Goal: Task Accomplishment & Management: Manage account settings

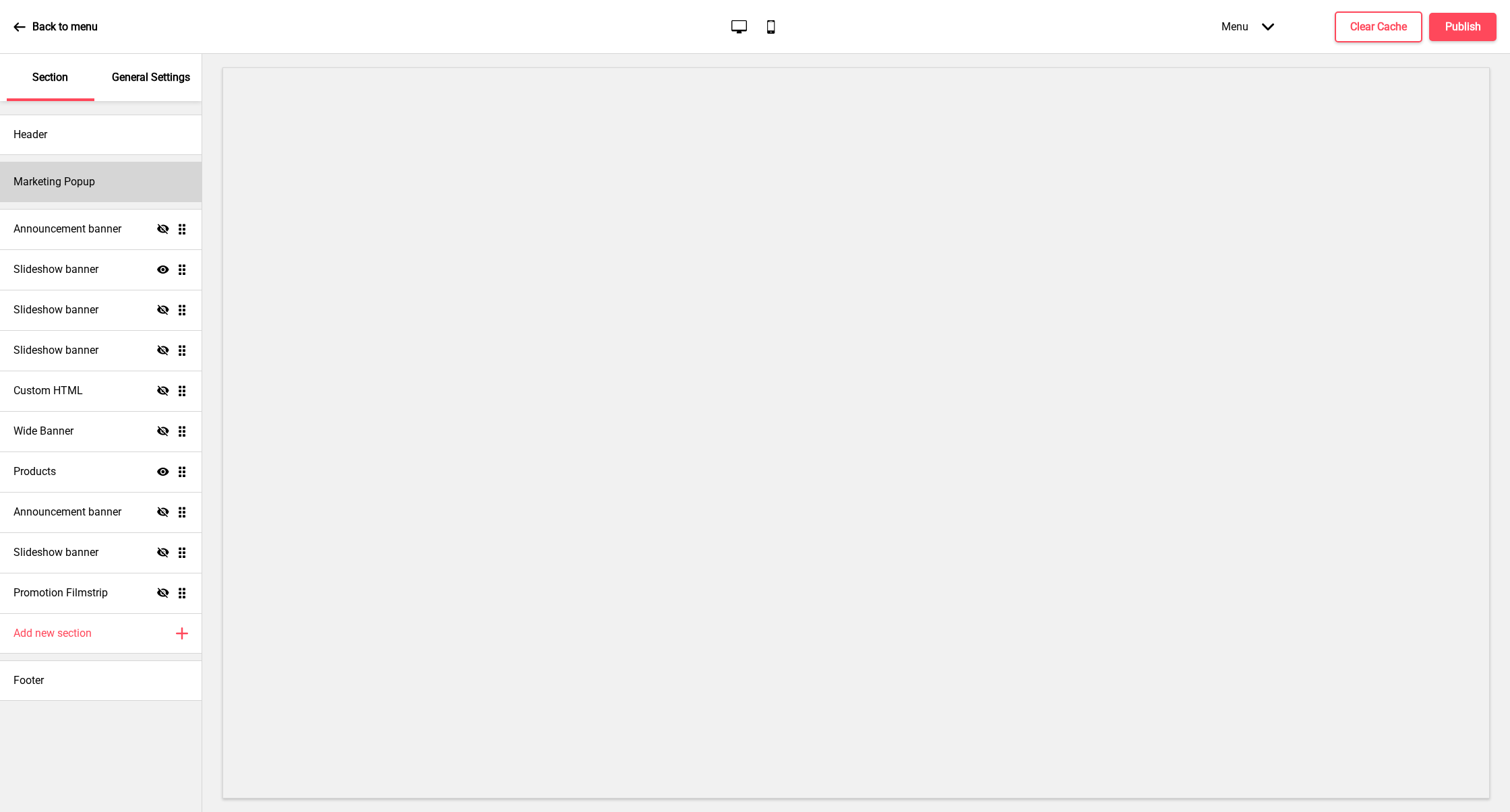
click at [102, 166] on div "Marketing Popup" at bounding box center [100, 182] width 202 height 41
select select "daily"
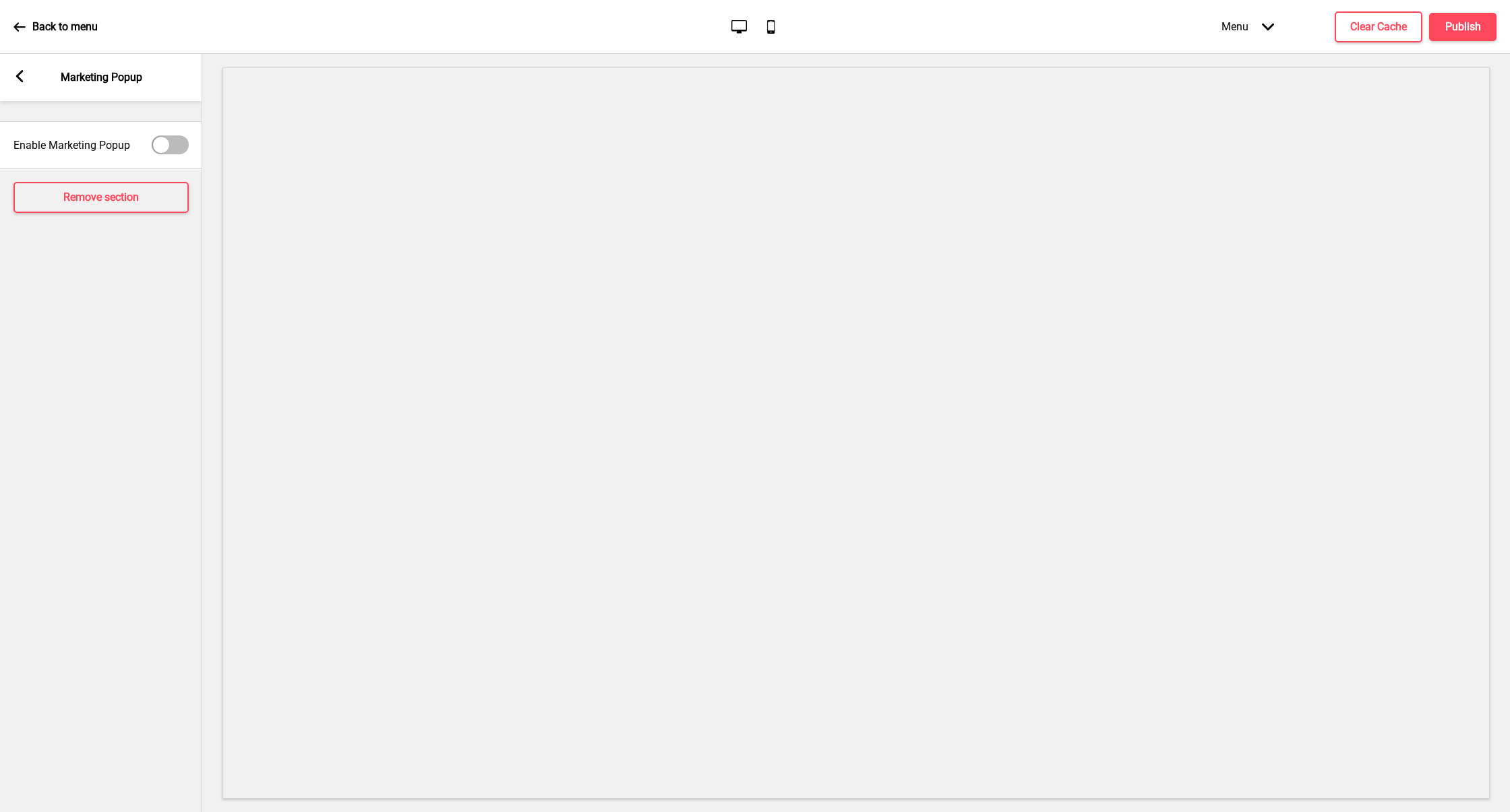
click at [172, 135] on div at bounding box center [170, 145] width 37 height 19
checkbox input "true"
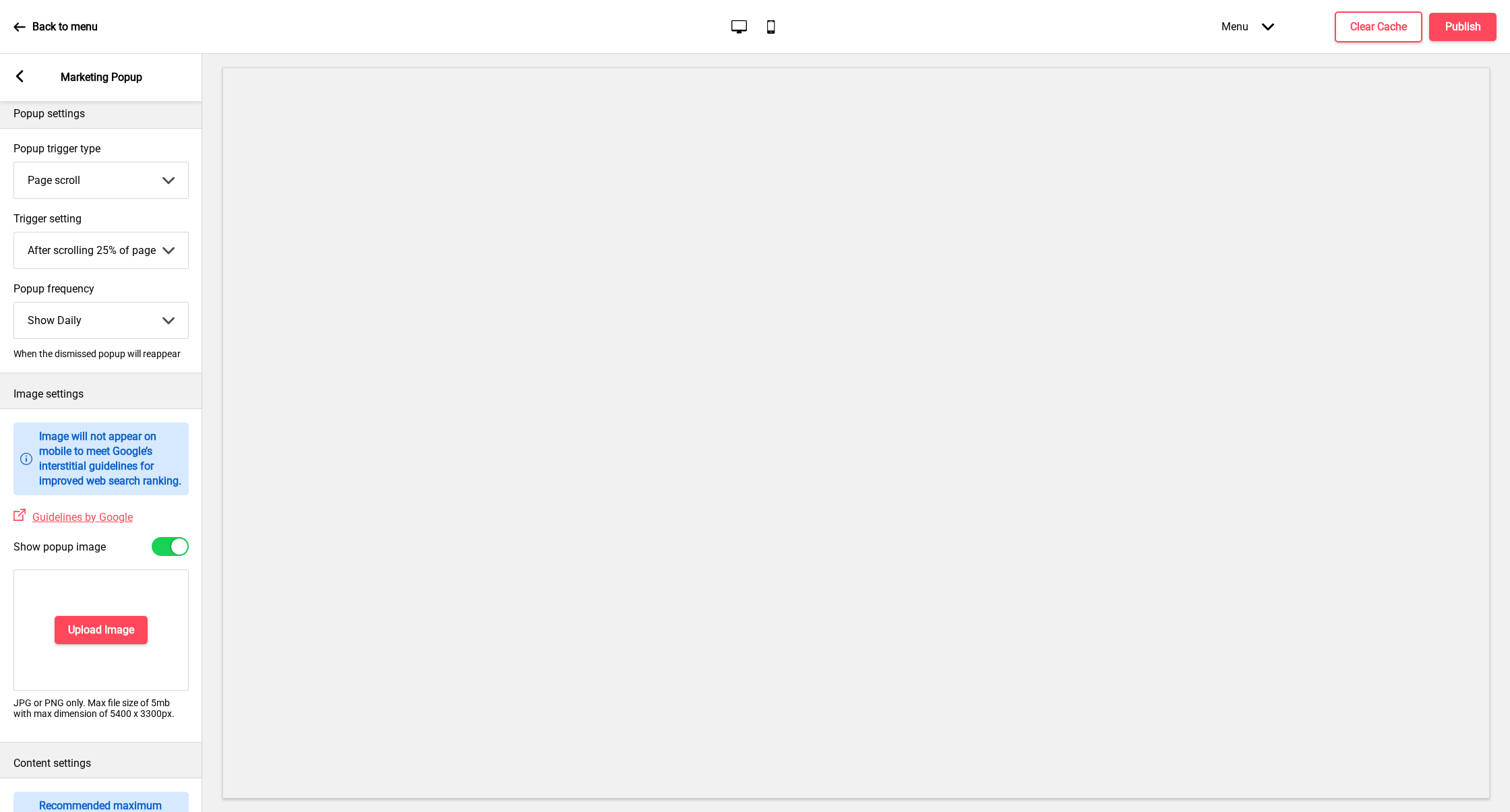
scroll to position [82, 0]
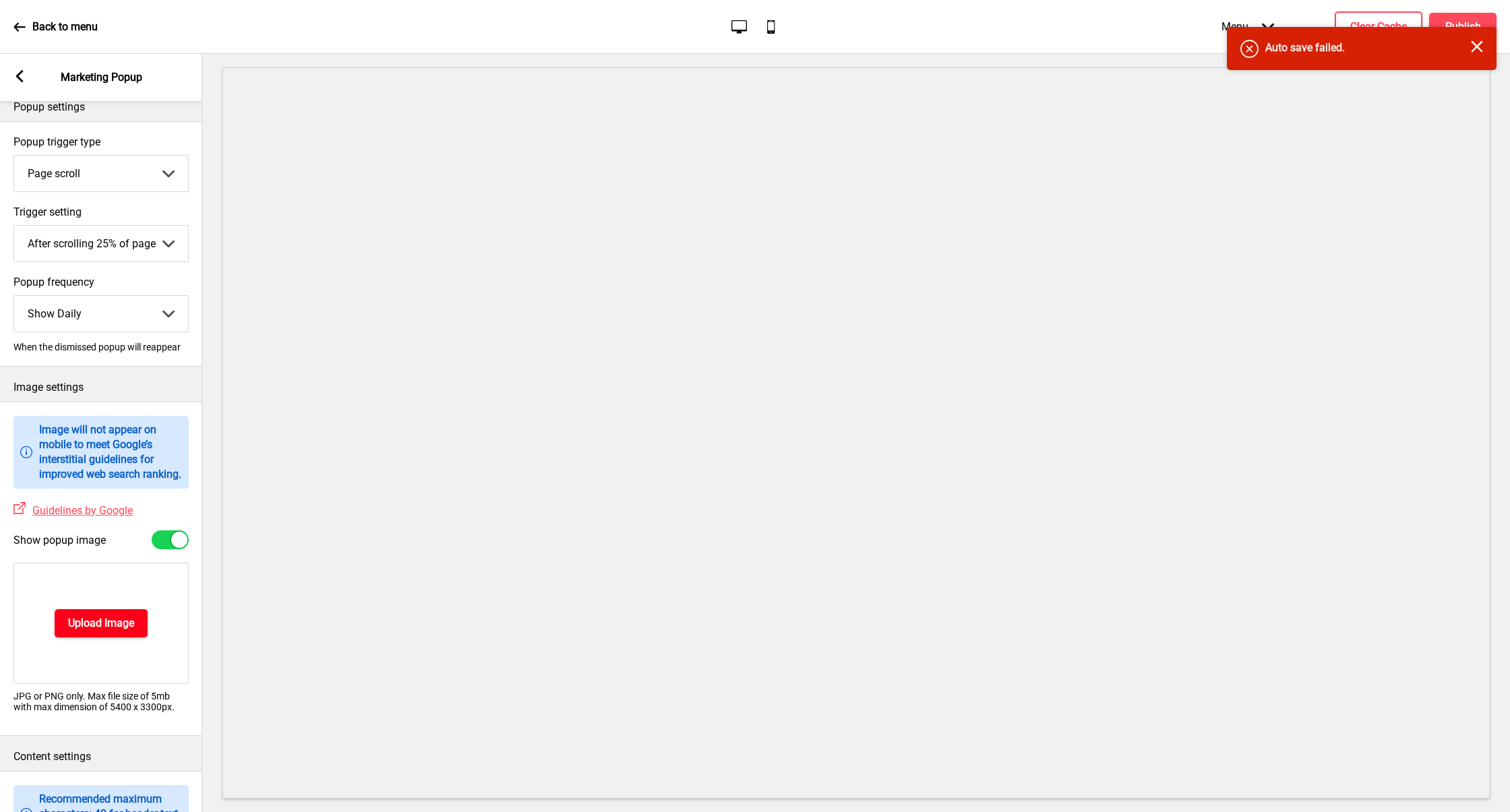
click at [99, 638] on button "Upload Image" at bounding box center [100, 623] width 93 height 28
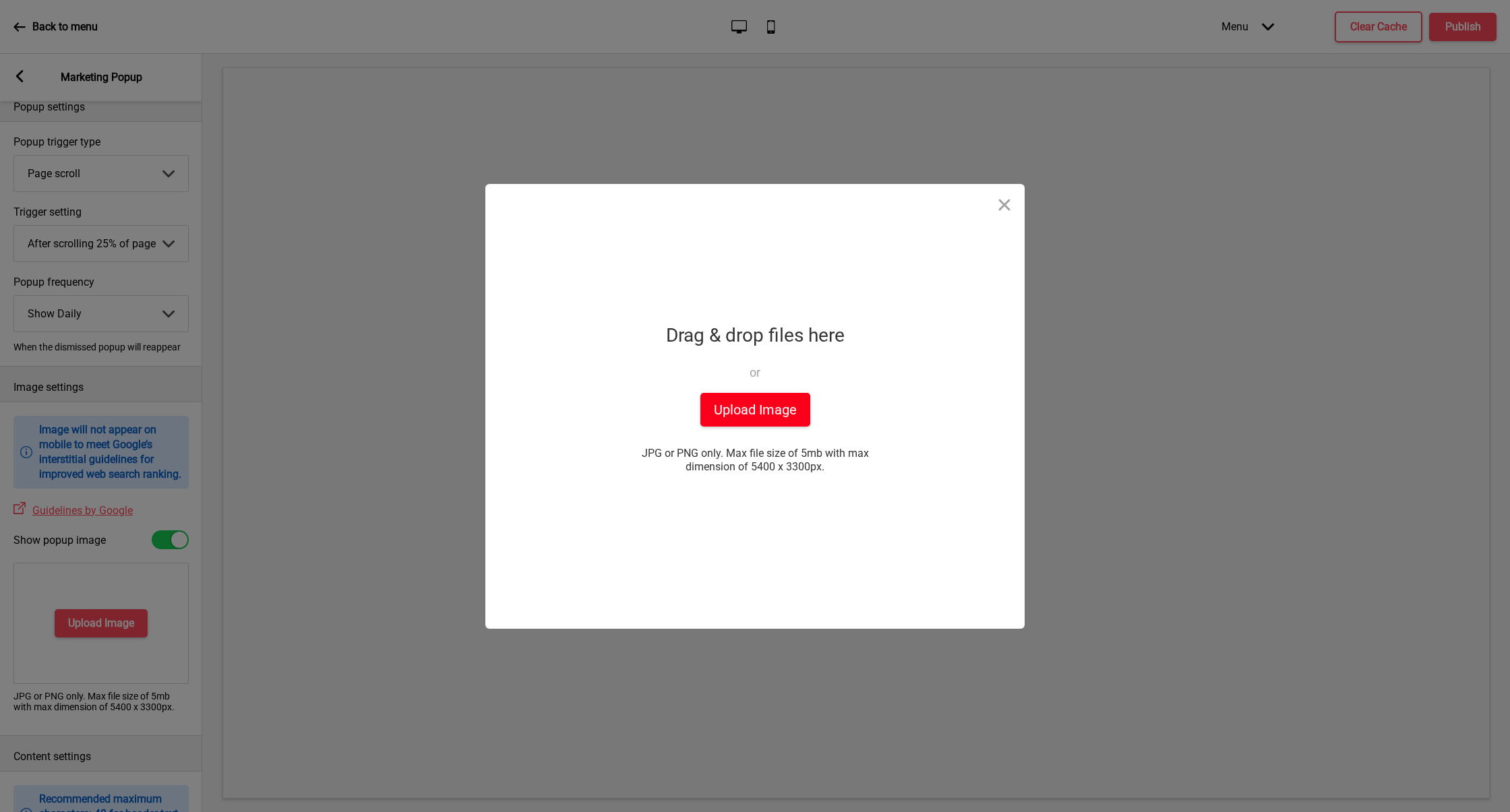
click at [736, 412] on button "Upload Image" at bounding box center [755, 410] width 110 height 34
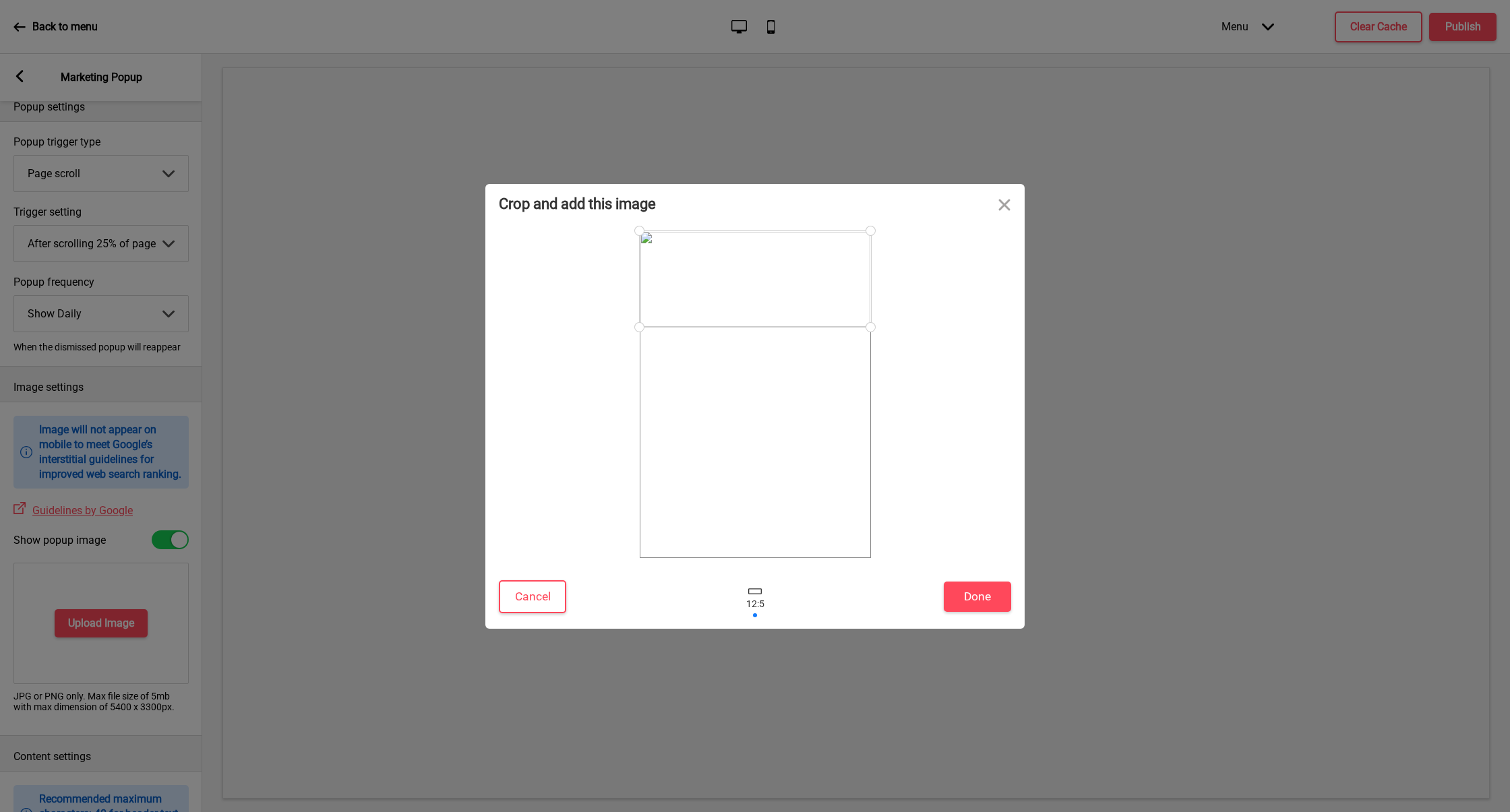
drag, startPoint x: 832, startPoint y: 433, endPoint x: 832, endPoint y: 234, distance: 199.0
click at [832, 234] on div at bounding box center [755, 279] width 231 height 96
drag, startPoint x: 870, startPoint y: 325, endPoint x: 869, endPoint y: 450, distance: 125.0
click at [868, 450] on div at bounding box center [755, 395] width 231 height 327
click at [963, 599] on button "Done" at bounding box center [977, 597] width 67 height 31
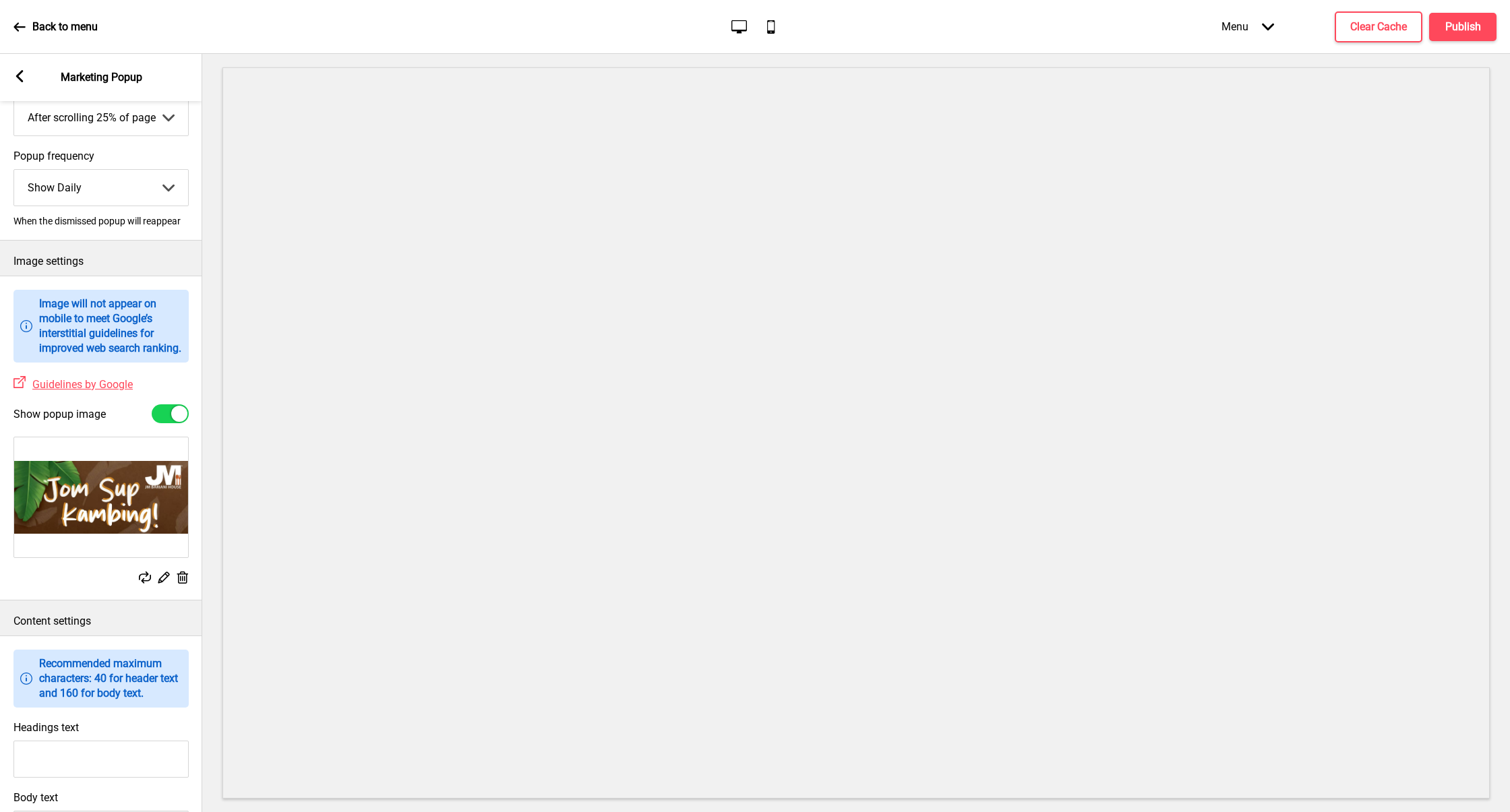
scroll to position [249, 0]
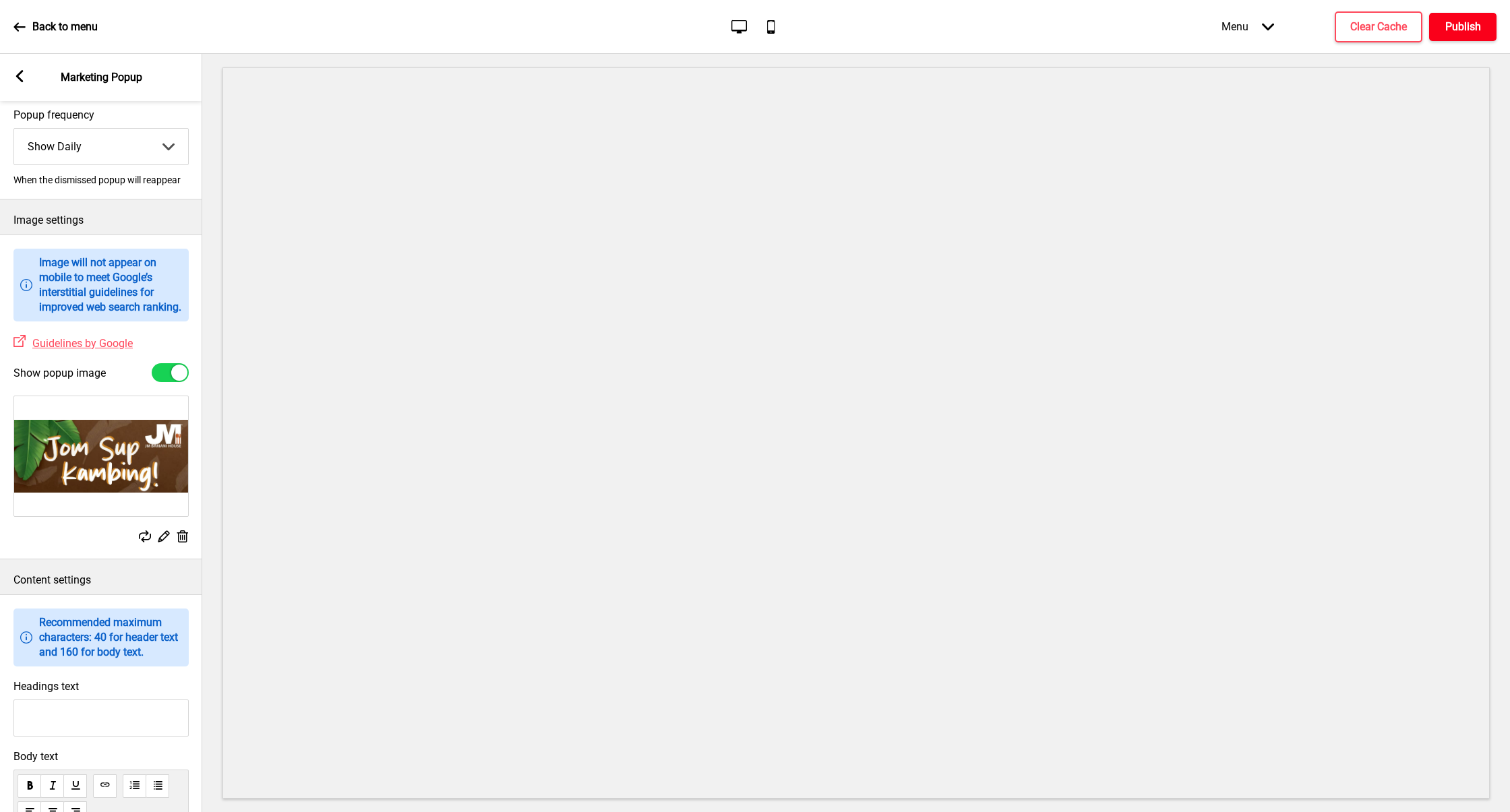
click at [1458, 27] on h4 "Publish" at bounding box center [1462, 26] width 36 height 14
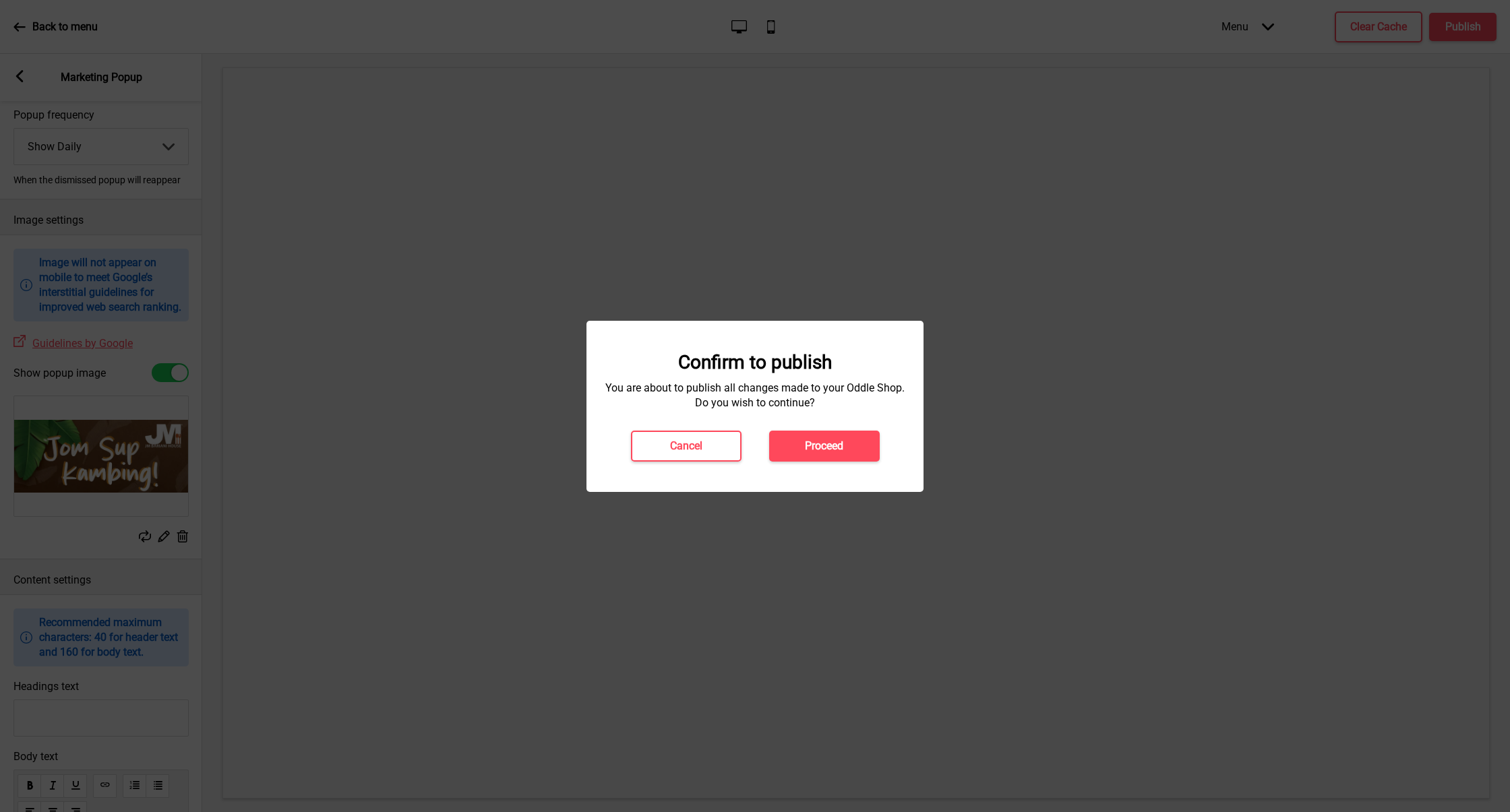
click at [821, 462] on div "Confirm to publish You are about to publish all changes made to your Oddle Shop…" at bounding box center [755, 406] width 337 height 171
click at [815, 449] on h4 "Proceed" at bounding box center [823, 446] width 38 height 14
